Goal: Check status: Check status

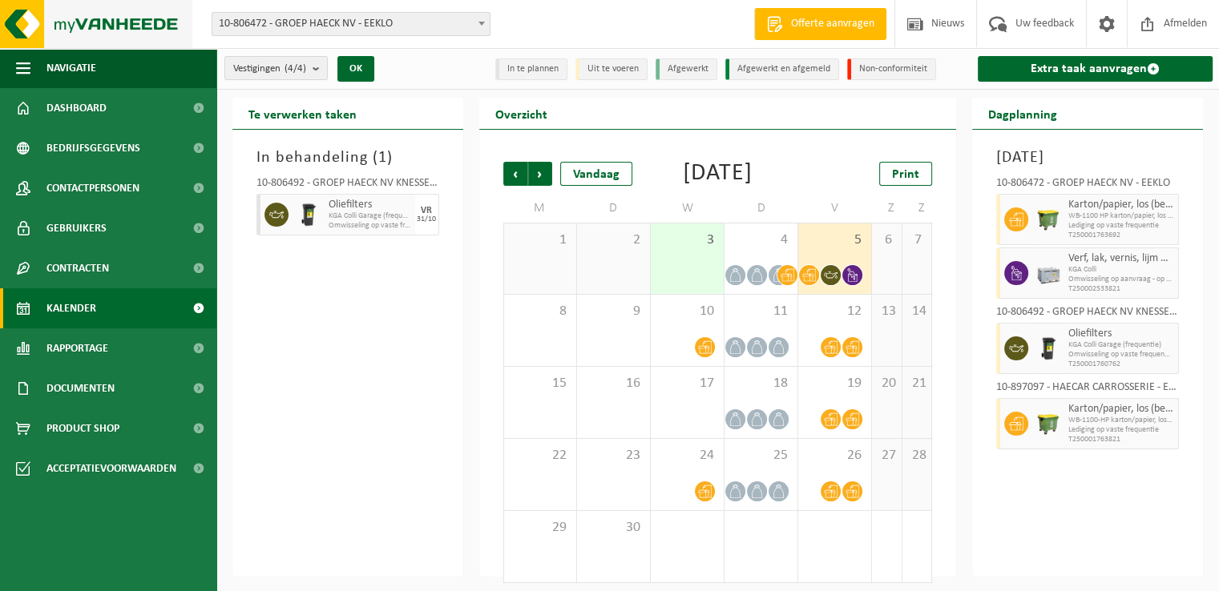
click at [87, 33] on img at bounding box center [96, 24] width 192 height 48
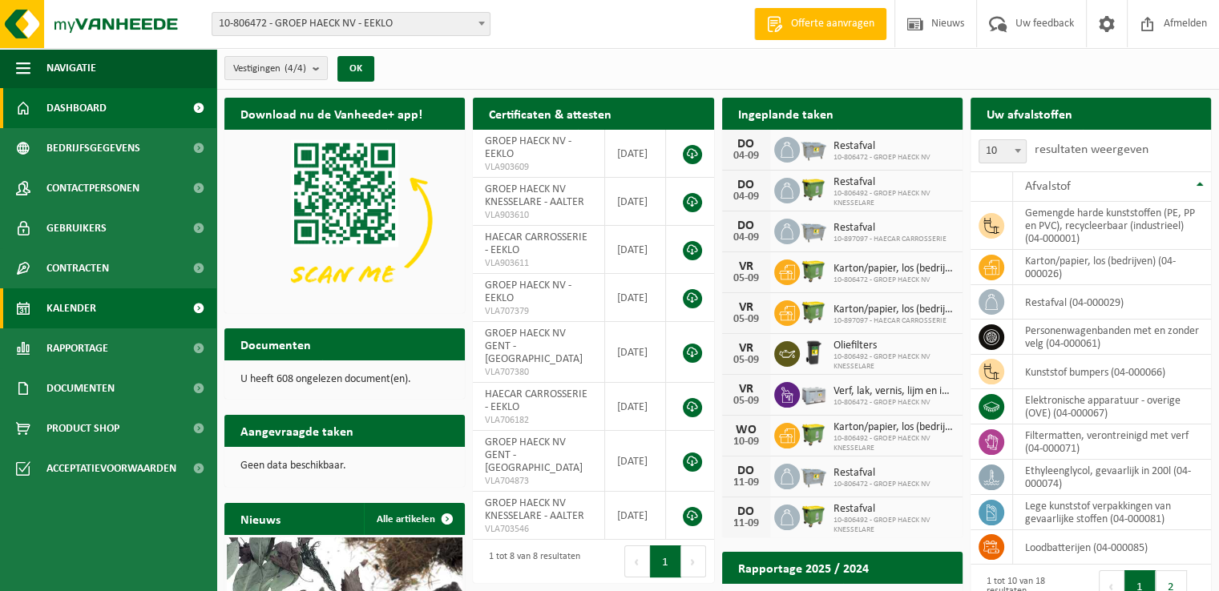
click at [131, 309] on link "Kalender" at bounding box center [108, 309] width 216 height 40
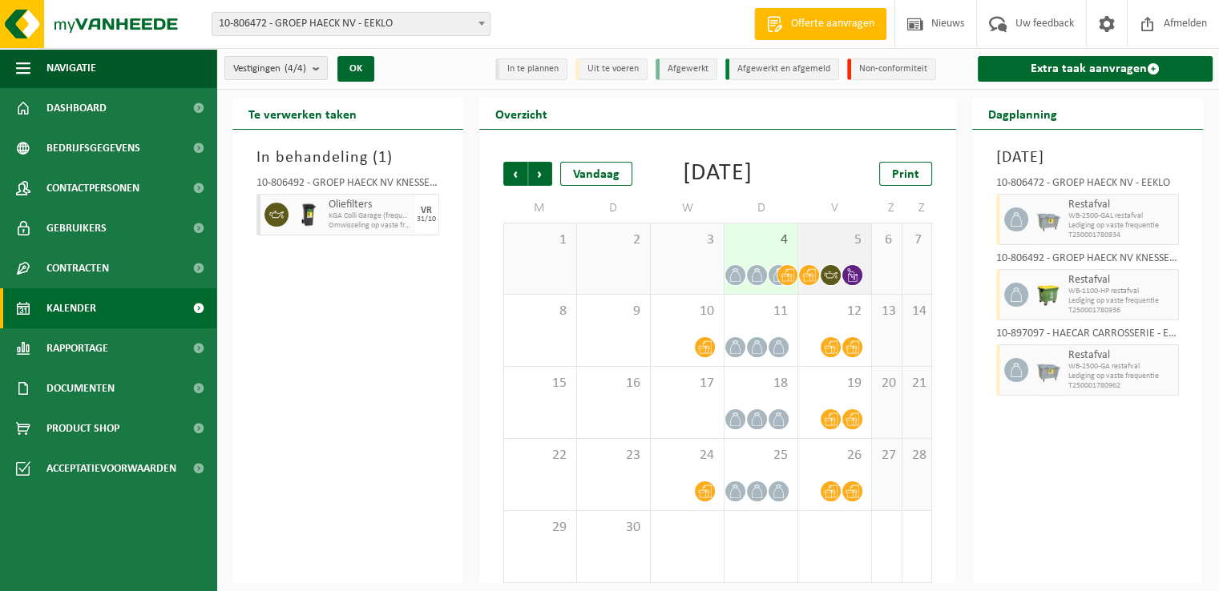
click at [838, 277] on div "5" at bounding box center [834, 259] width 73 height 71
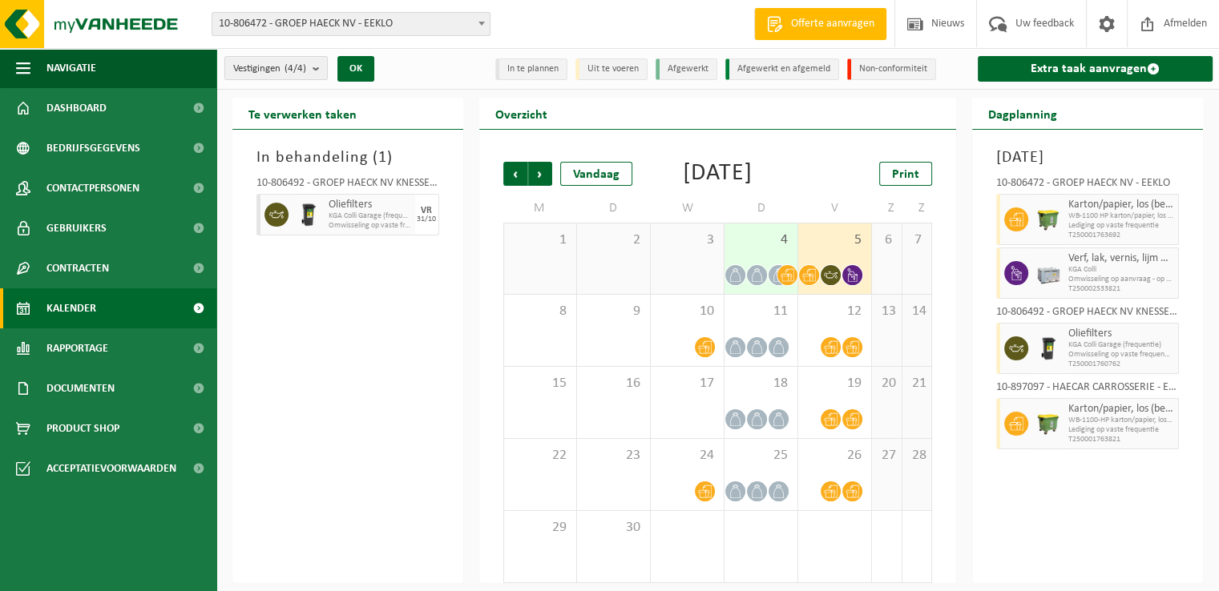
click at [967, 264] on div "Dagplanning [DATE] 10-806472 - GROEP HAECK NV - EEKLO Karton/papier, los (bedri…" at bounding box center [1087, 341] width 247 height 486
click at [479, 329] on div "Vorige Volgende Vandaag [DATE] Print M D W D V Z Z 1 2 3 4 5 6 7 8 9 10 11 12 1…" at bounding box center [718, 357] width 478 height 454
click at [478, 318] on div "Overzicht Vorige Volgende Vandaag [DATE] Print M D W D V Z Z 1 2 3 4 5 6 7 8 9 …" at bounding box center [718, 341] width 494 height 486
click at [461, 345] on div "In behandeling ( 1 ) 10-806492 - GROEP HAECK NV KNESSELARE - AALTER Oliefilters…" at bounding box center [347, 357] width 231 height 454
click at [451, 388] on div "In behandeling ( 1 ) 10-806492 - GROEP HAECK NV KNESSELARE - AALTER Oliefilters…" at bounding box center [347, 357] width 231 height 454
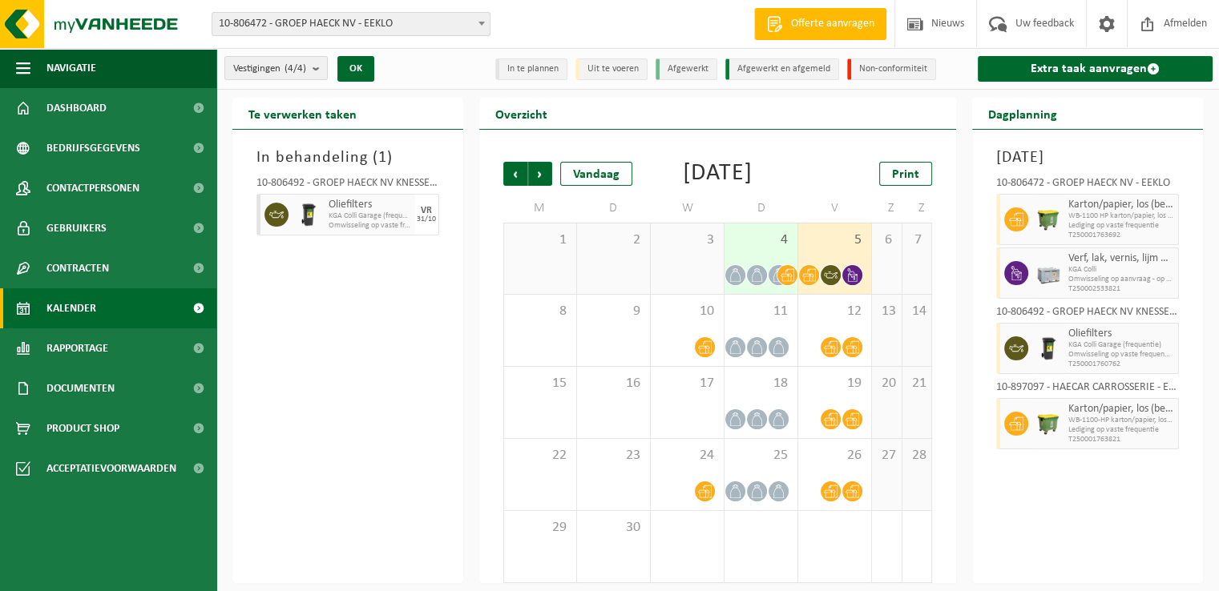
click at [462, 321] on div "In behandeling ( 1 ) 10-806492 - GROEP HAECK NV KNESSELARE - AALTER Oliefilters…" at bounding box center [347, 357] width 231 height 454
drag, startPoint x: 442, startPoint y: 464, endPoint x: 429, endPoint y: 457, distance: 15.4
click at [434, 462] on div "Te verwerken taken In behandeling ( 1 ) 10-806492 - GROEP HAECK NV KNESSELARE -…" at bounding box center [347, 341] width 247 height 486
